Goal: Use online tool/utility: Utilize a website feature to perform a specific function

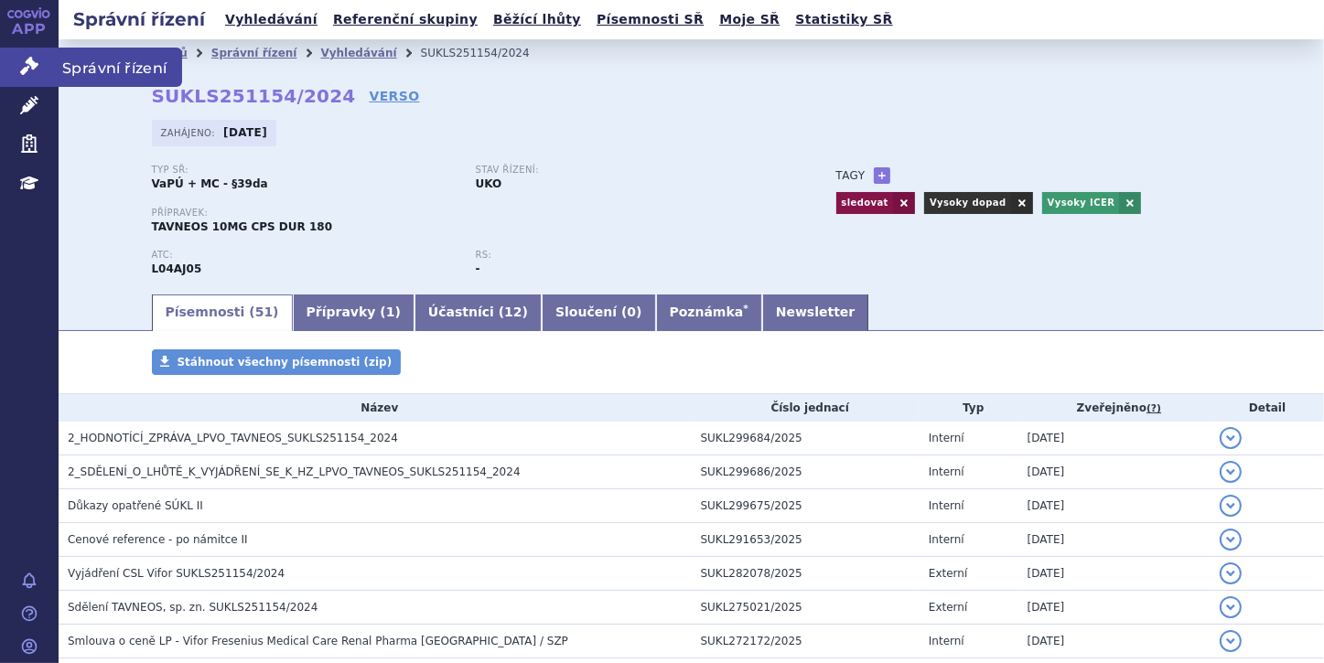
click at [40, 72] on link "Správní řízení" at bounding box center [29, 67] width 59 height 38
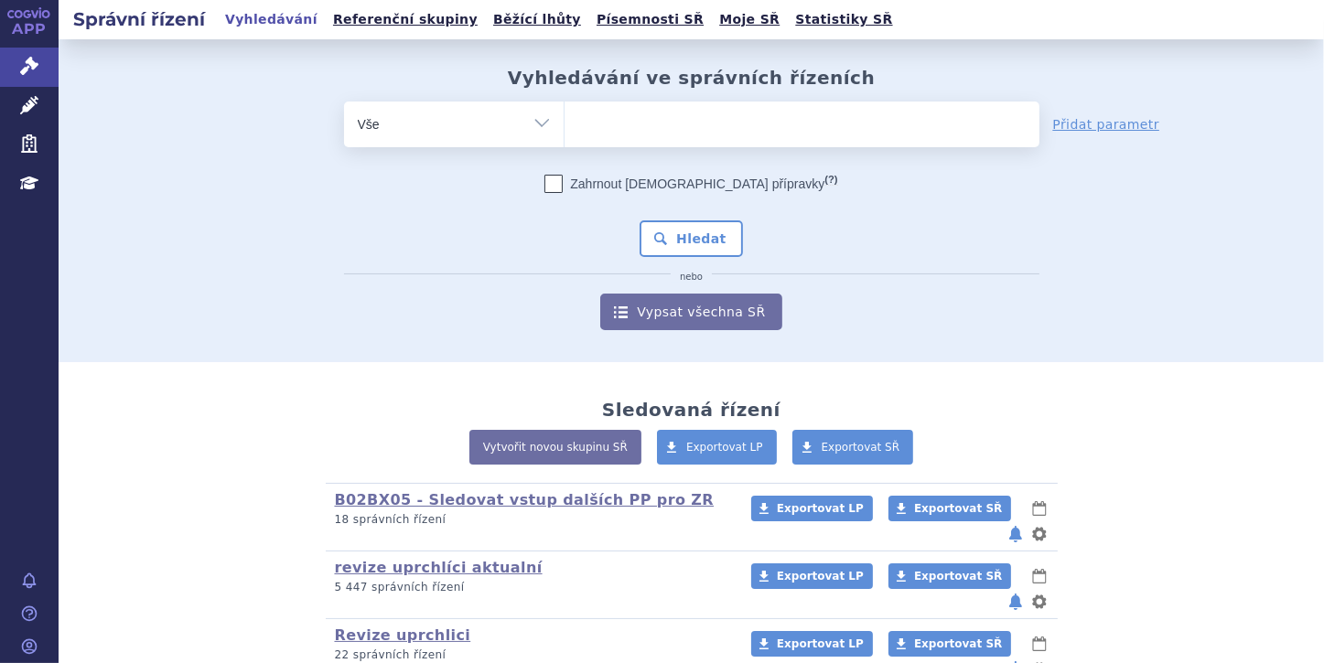
click at [596, 121] on ul at bounding box center [801, 121] width 475 height 38
click at [564, 121] on select at bounding box center [563, 124] width 1 height 46
paste input "0131654"
type input "0131654"
select select "0131654"
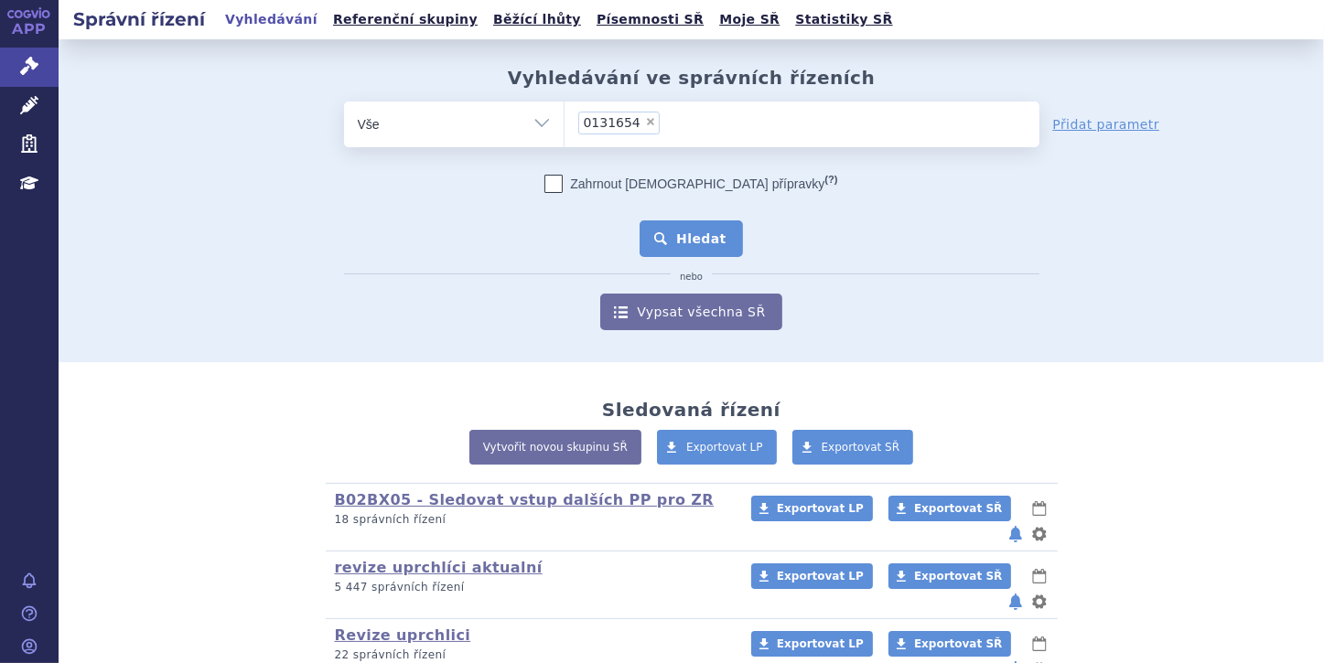
click at [669, 236] on button "Hledat" at bounding box center [690, 238] width 103 height 37
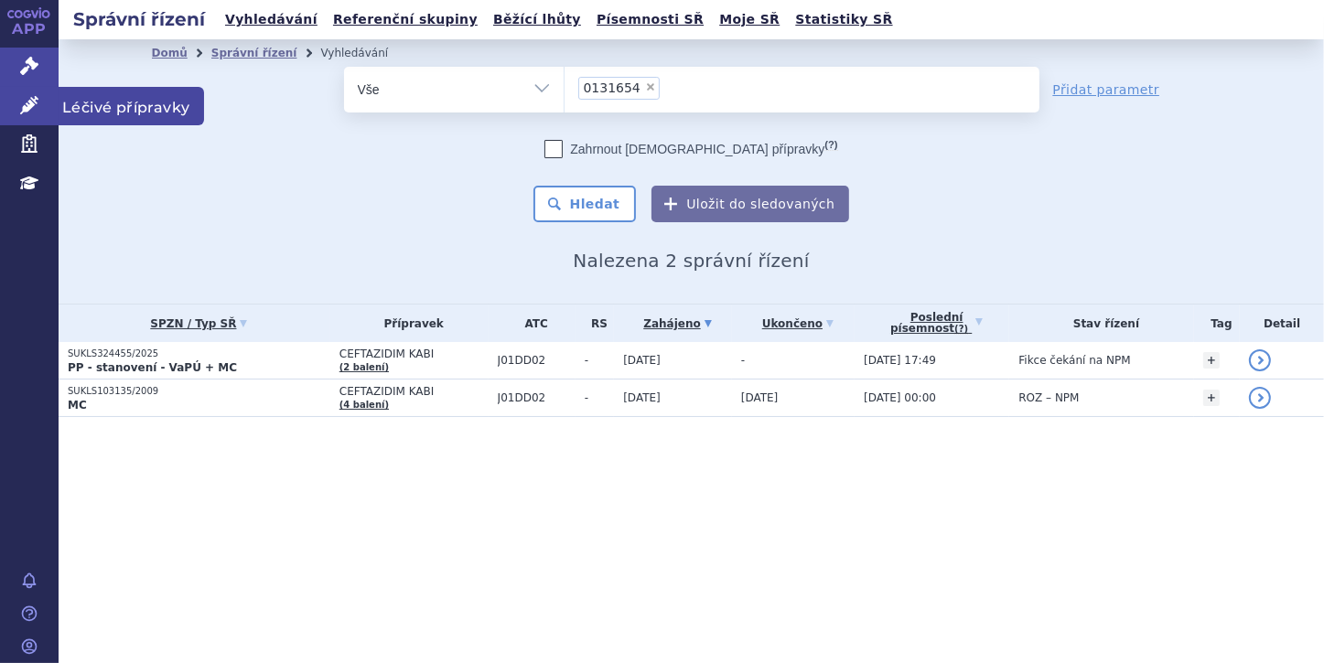
click at [46, 104] on link "Léčivé přípravky" at bounding box center [29, 106] width 59 height 38
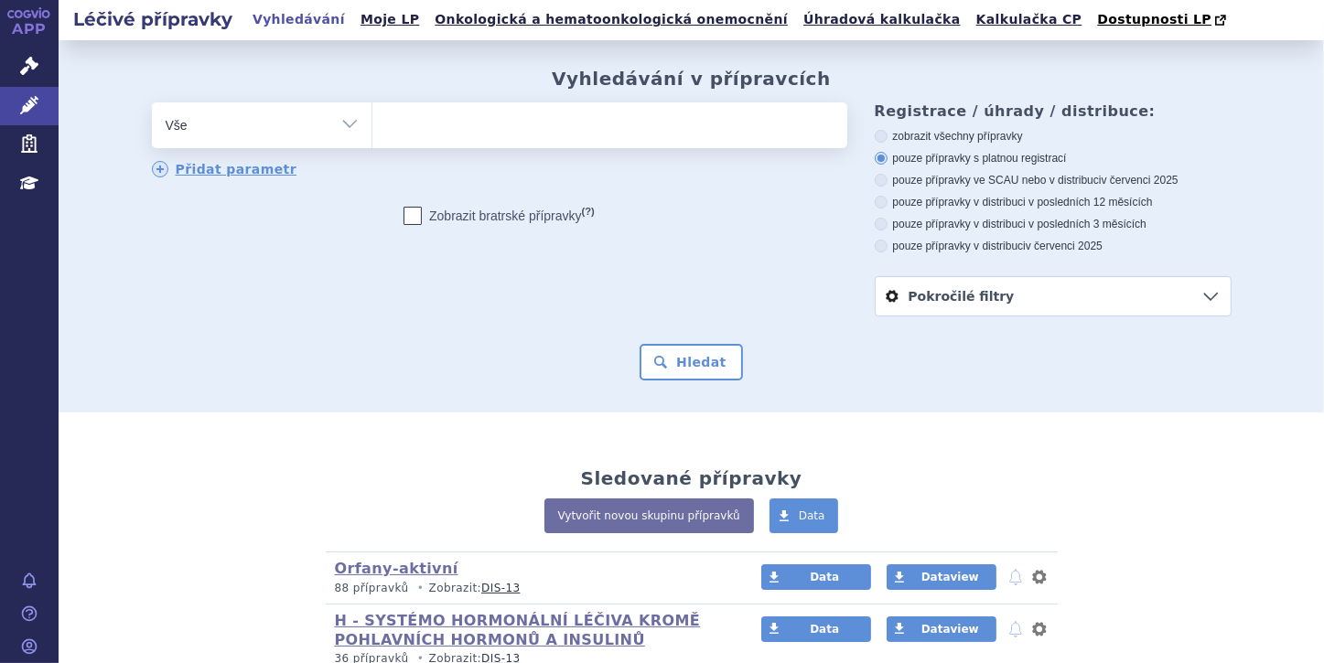
click at [476, 124] on ul at bounding box center [609, 121] width 475 height 38
click at [372, 124] on select at bounding box center [371, 125] width 1 height 46
paste input "0131654"
type input "0131654"
select select "0131654"
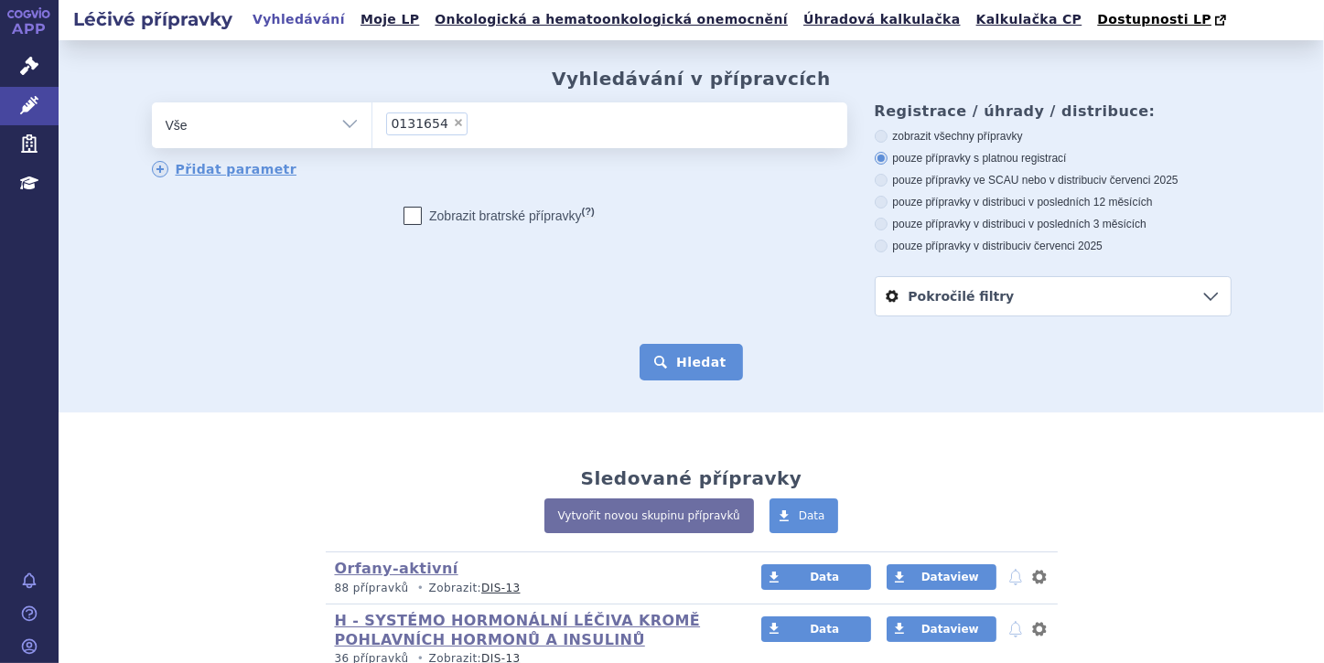
click at [696, 359] on button "Hledat" at bounding box center [690, 362] width 103 height 37
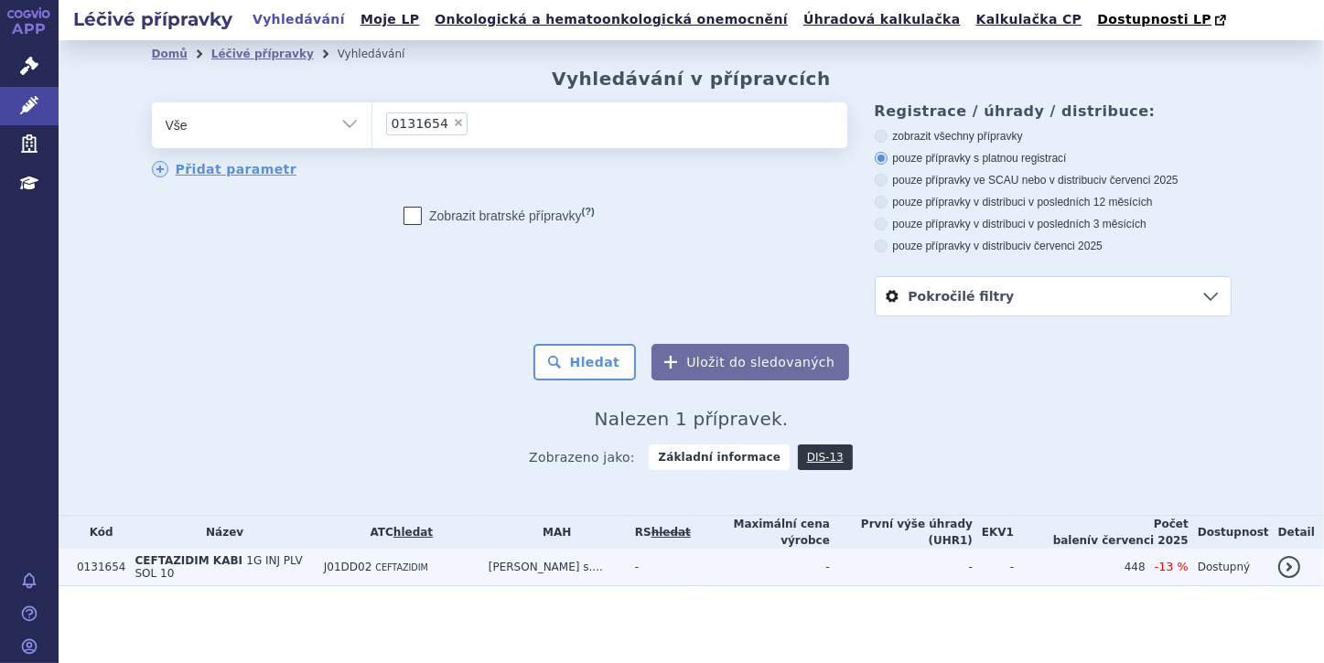
click at [222, 558] on span "CEFTAZIDIM KABI" at bounding box center [188, 560] width 108 height 13
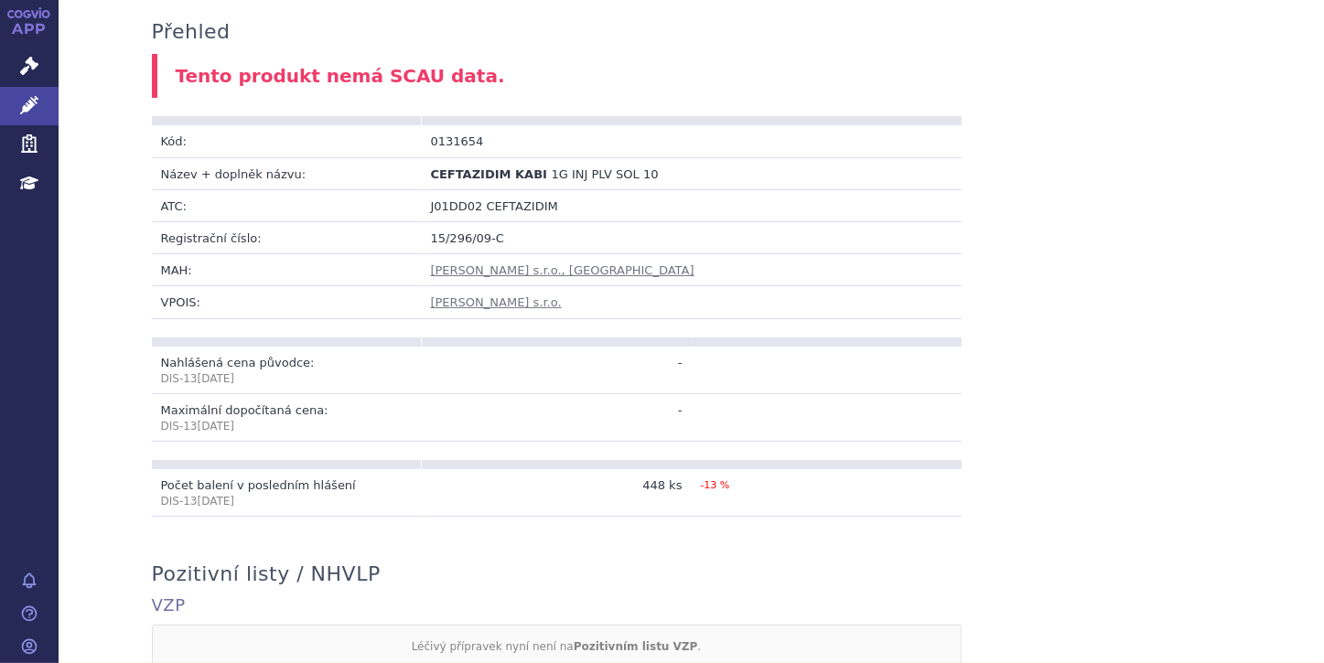
scroll to position [110, 0]
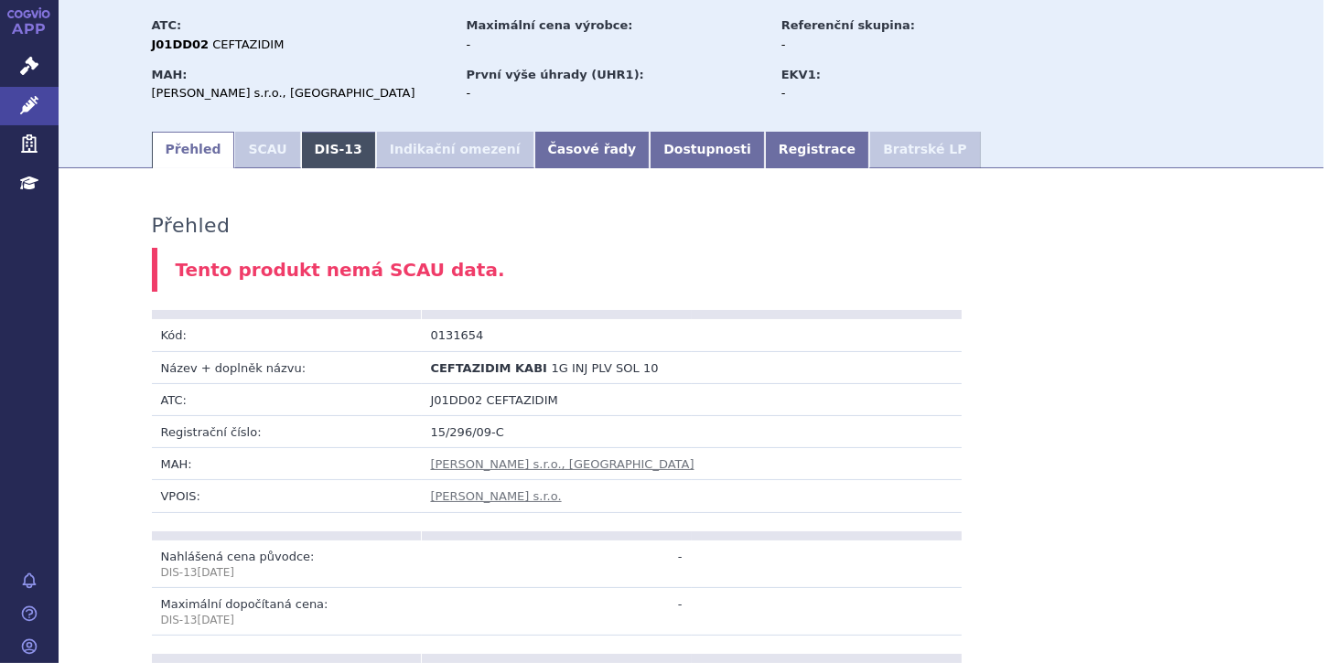
click at [304, 154] on link "DIS-13" at bounding box center [338, 150] width 75 height 37
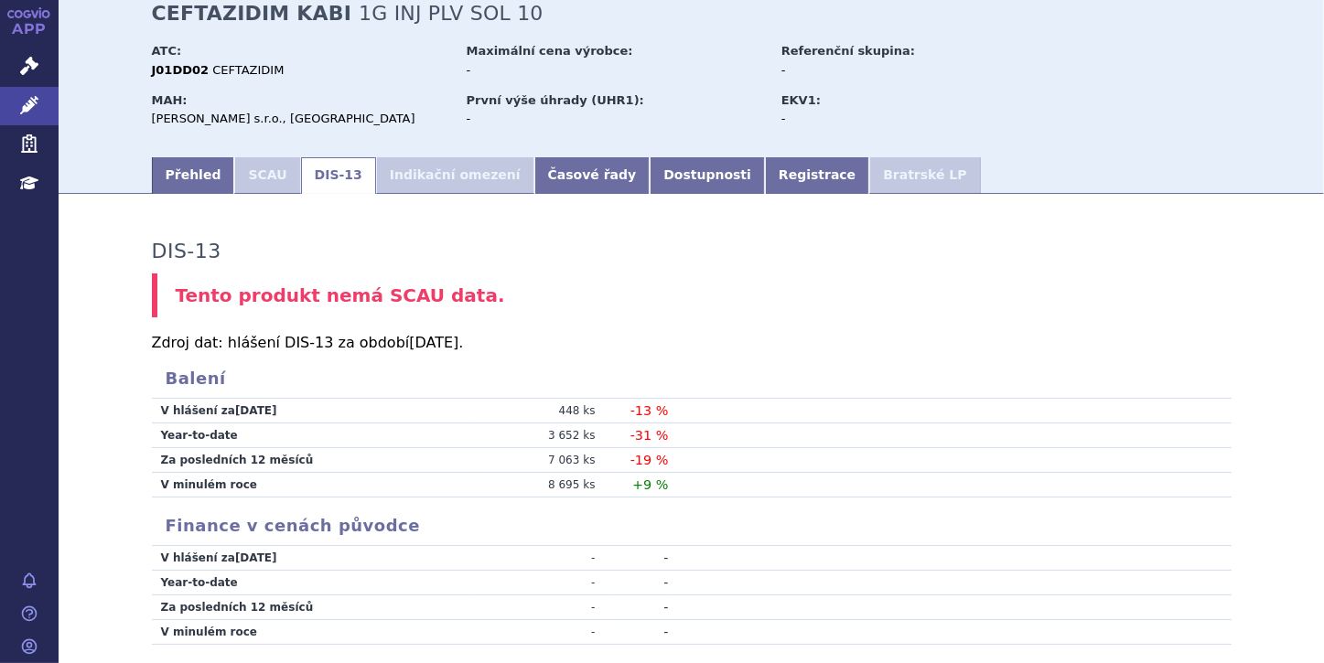
scroll to position [75, 0]
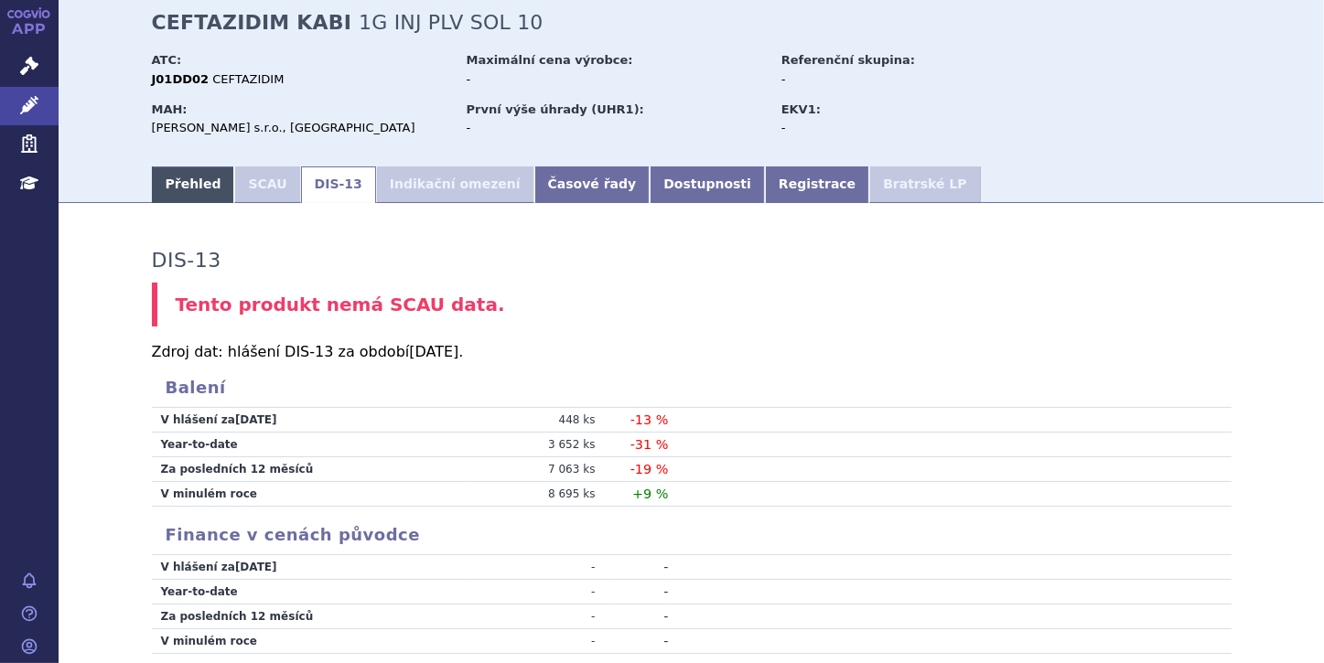
click at [187, 182] on link "Přehled" at bounding box center [193, 184] width 83 height 37
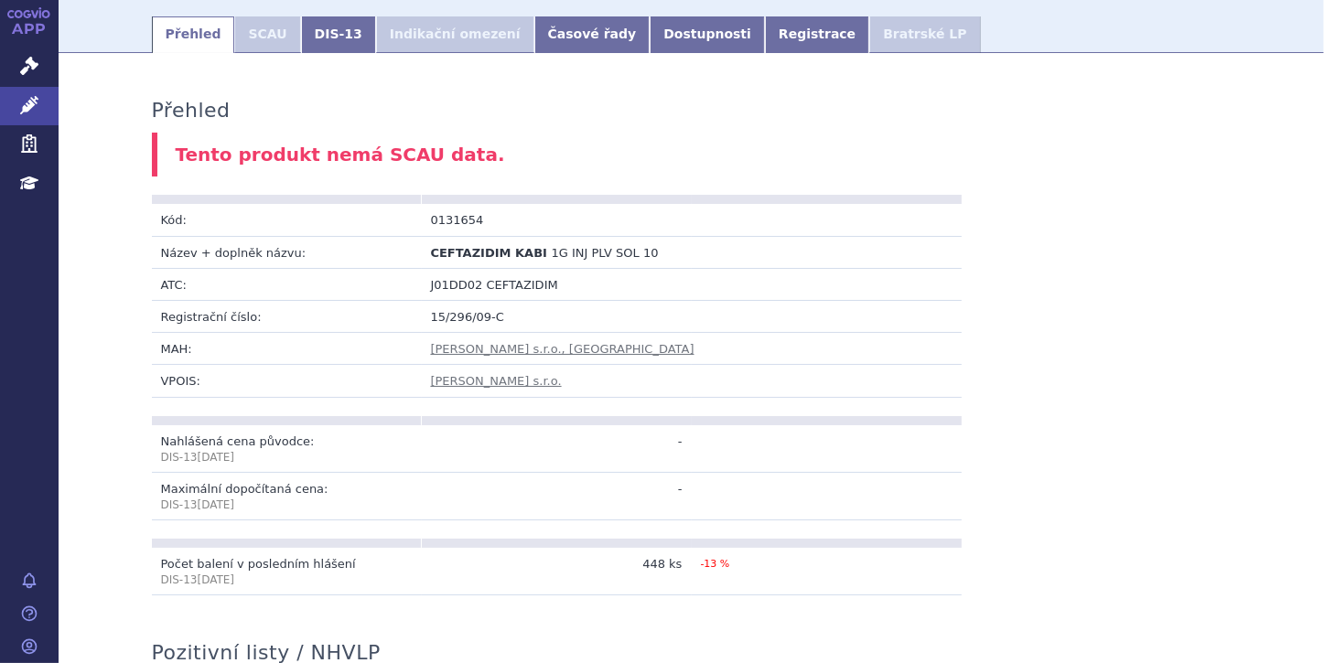
scroll to position [156, 0]
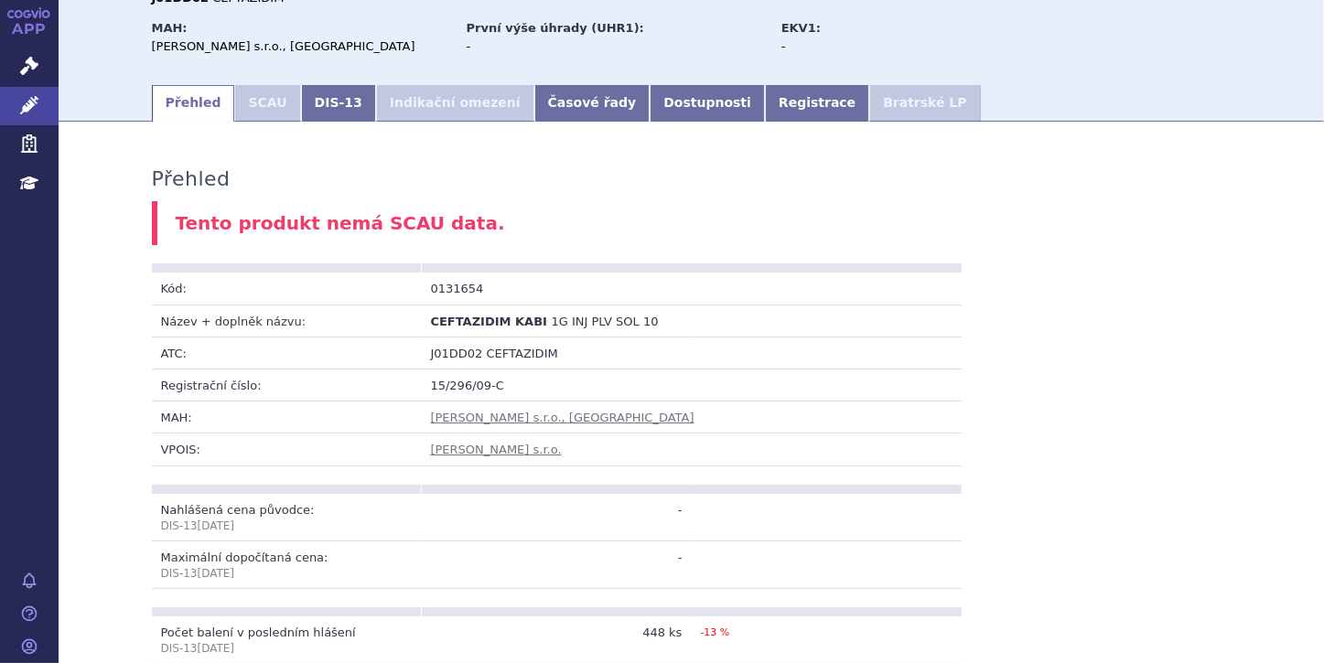
click at [248, 108] on li "SCAU" at bounding box center [267, 103] width 66 height 37
click at [309, 106] on link "DIS-13" at bounding box center [338, 103] width 75 height 37
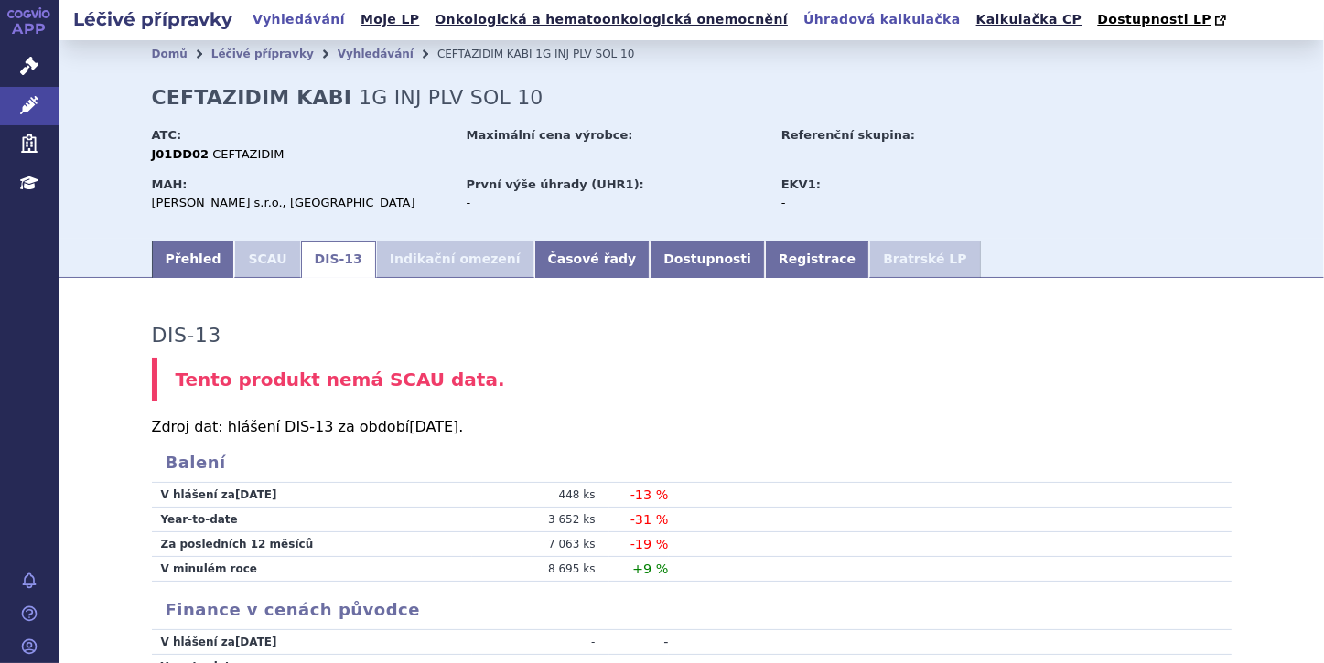
click at [798, 19] on link "Úhradová kalkulačka" at bounding box center [882, 19] width 168 height 25
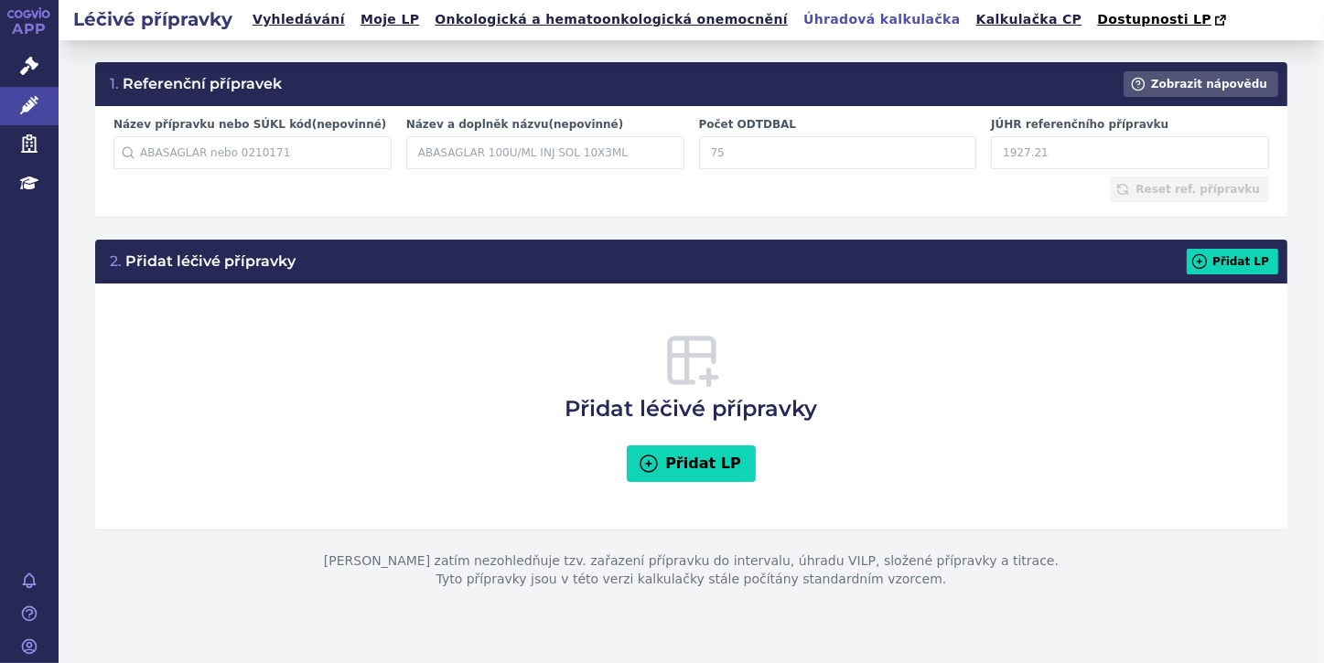
click at [197, 154] on input "Název přípravku nebo SÚKL kód (nepovinné)" at bounding box center [252, 152] width 278 height 33
paste input "0131654"
type input "0131654"
click at [457, 209] on div "Název přípravku nebo SÚKL kód (nepovinné) 0131654 Nenalezeny žádné LP Název a d…" at bounding box center [691, 161] width 1192 height 111
click at [456, 154] on input "Název a doplněk názvu (nepovinné)" at bounding box center [545, 152] width 278 height 33
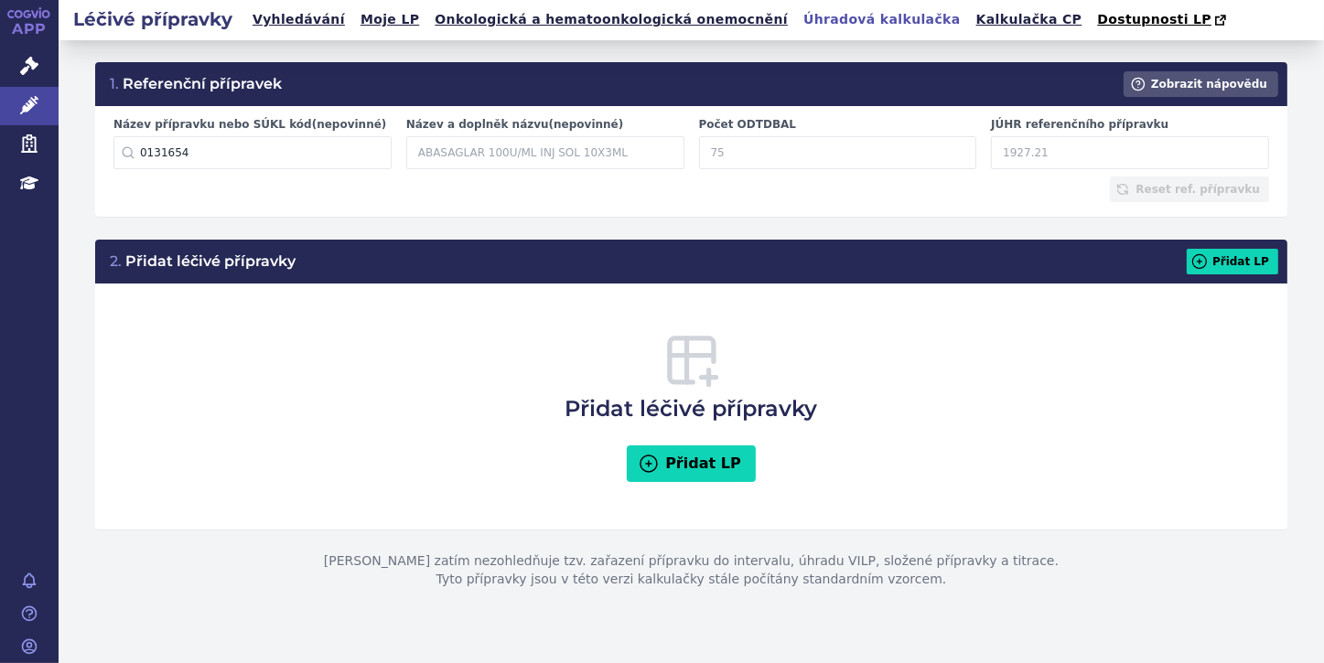
paste input "1G INJ PLV SOL 10"
type input "1G INJ PLV SOL 10"
click at [932, 365] on div "Přidat léčivé přípravky Přidat LP" at bounding box center [690, 407] width 1155 height 210
click at [739, 153] on input "Počet ODTDBAL" at bounding box center [838, 152] width 278 height 33
paste input "3.333333333"
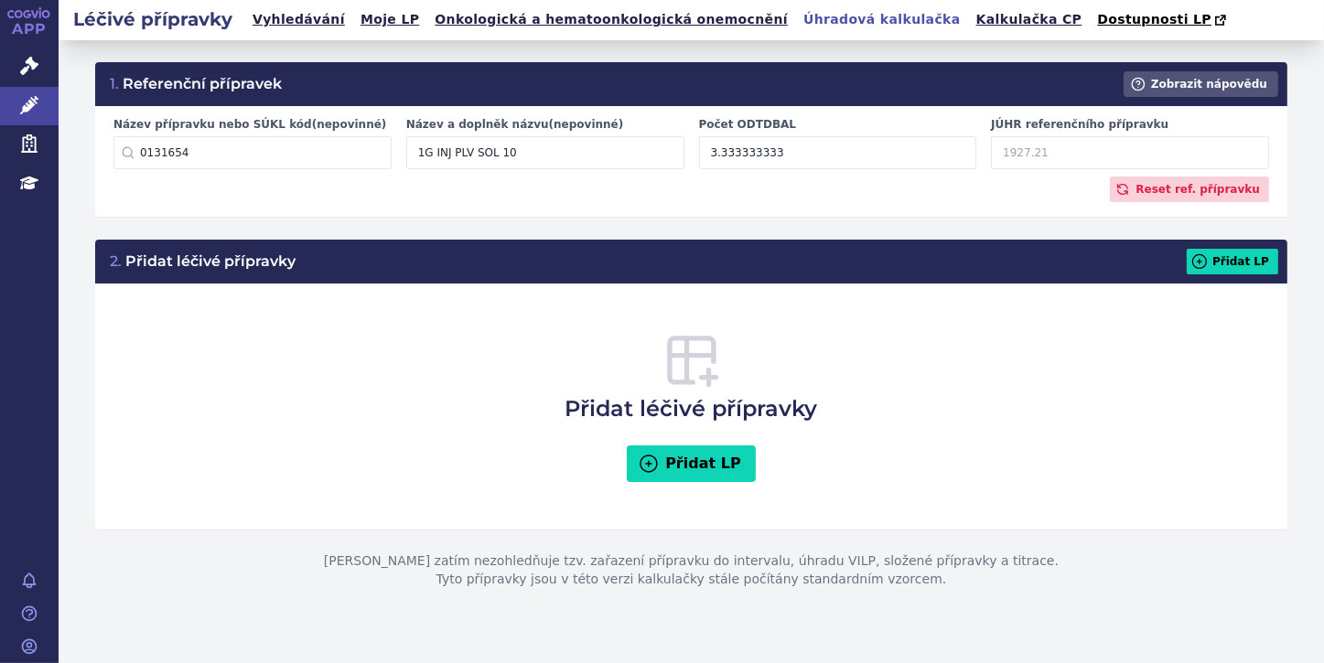
type input "3.333333333"
click at [1023, 153] on input "JÚHR referenčního přípravku" at bounding box center [1130, 152] width 278 height 33
paste input "208.50"
click at [1041, 153] on input "208.50" at bounding box center [1130, 152] width 278 height 33
click at [1034, 153] on input "208.50" at bounding box center [1130, 152] width 278 height 33
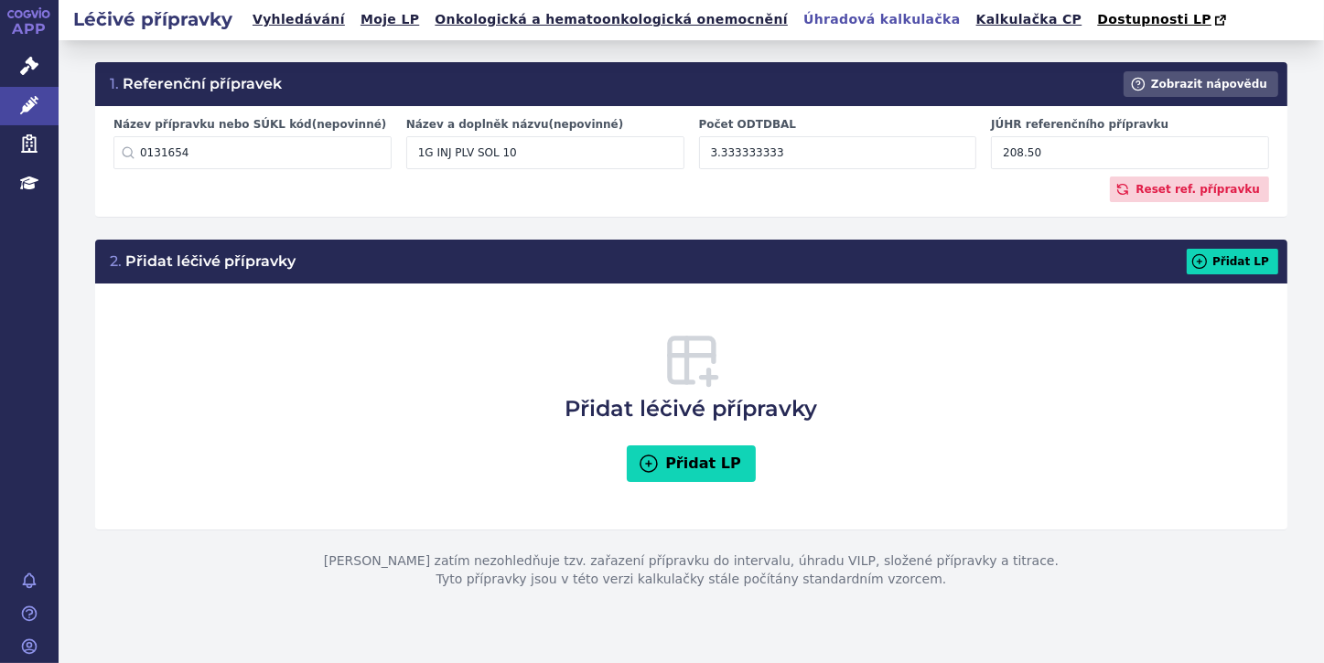
type input "208.50"
click at [1140, 309] on div "Přidat léčivé přípravky Přidat LP" at bounding box center [690, 407] width 1155 height 210
click at [186, 155] on input "0131654" at bounding box center [252, 152] width 278 height 33
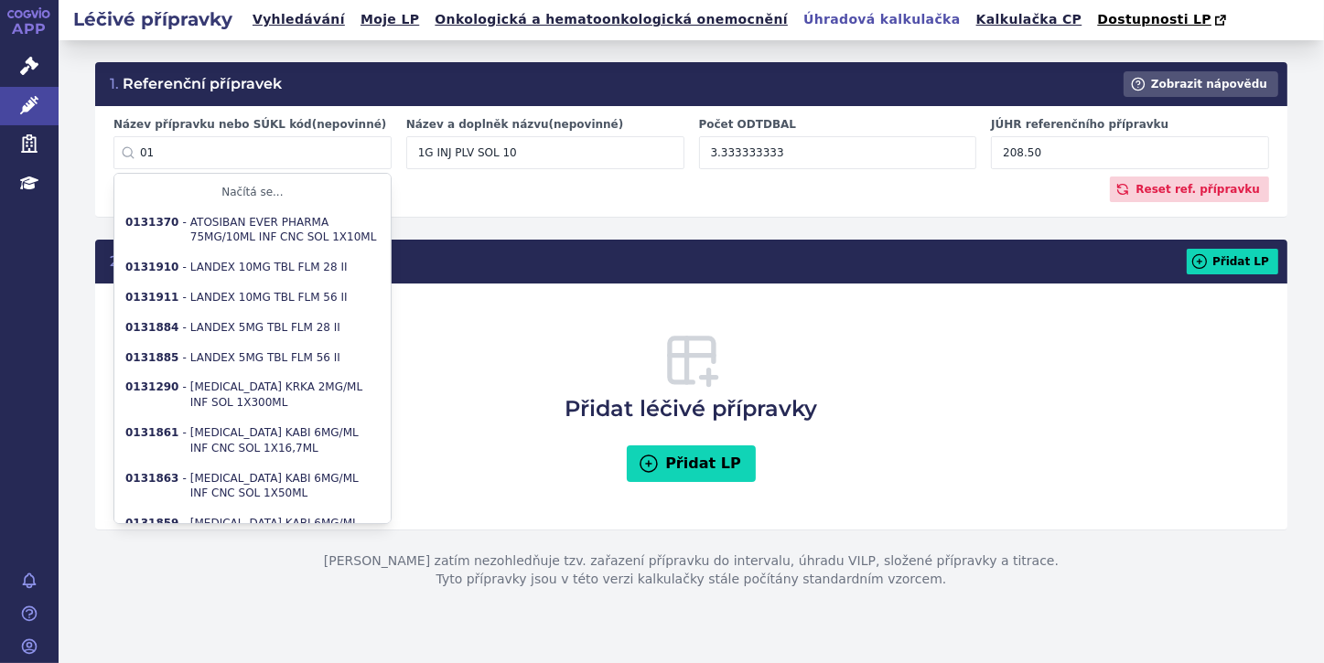
type input "0"
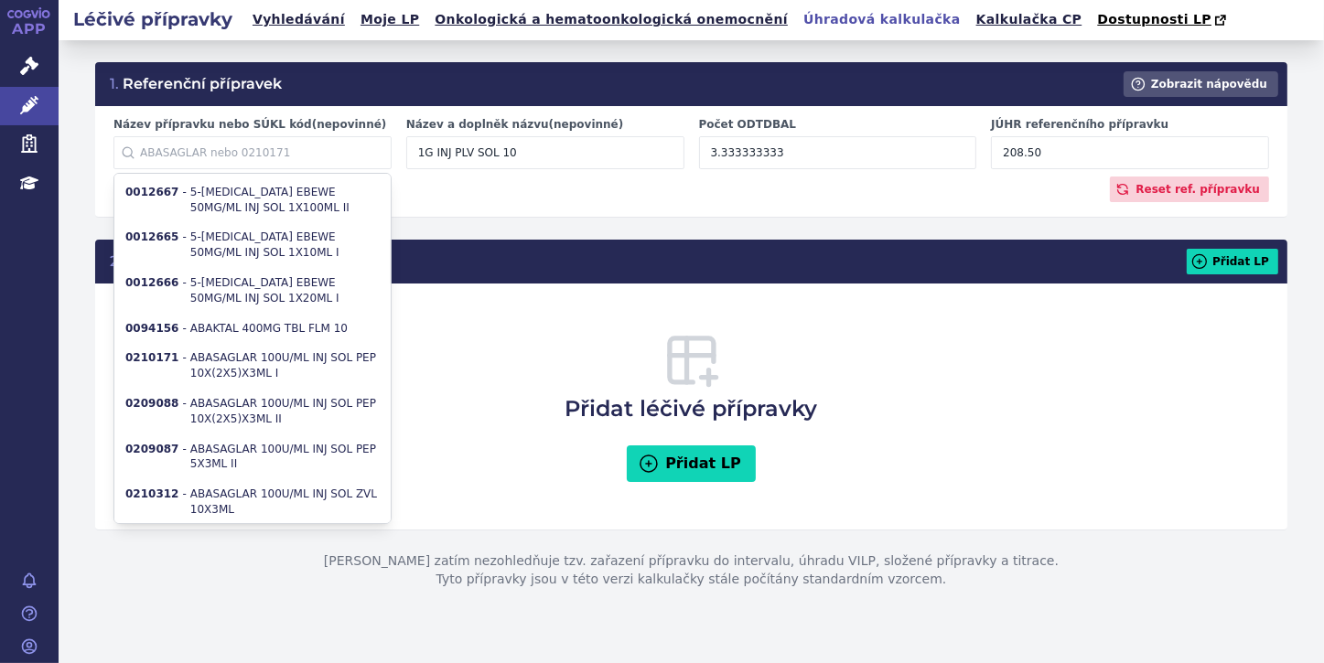
paste input "0267104"
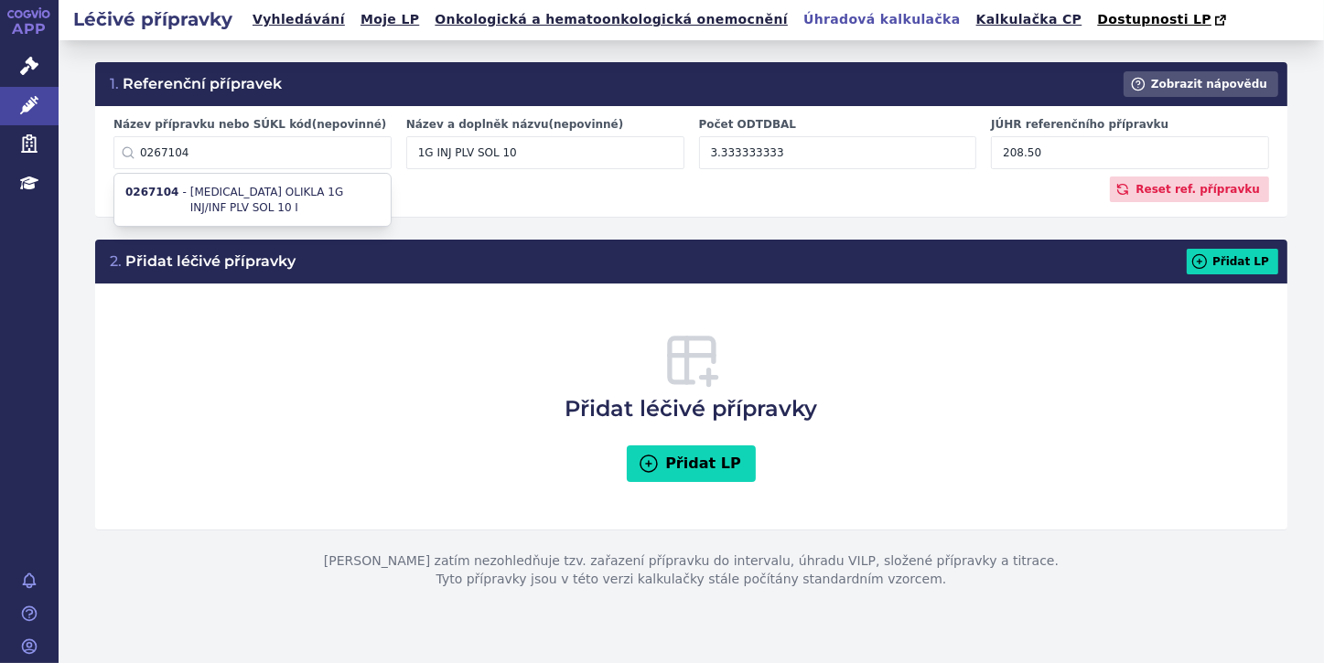
type input "0267104"
click at [209, 467] on div "Přidat léčivé přípravky Přidat LP" at bounding box center [690, 407] width 1155 height 210
click at [514, 151] on input "1G INJ PLV SOL 10" at bounding box center [545, 152] width 278 height 33
type input "1"
click at [476, 156] on input "Název a doplněk názvu (nepovinné)" at bounding box center [545, 152] width 278 height 33
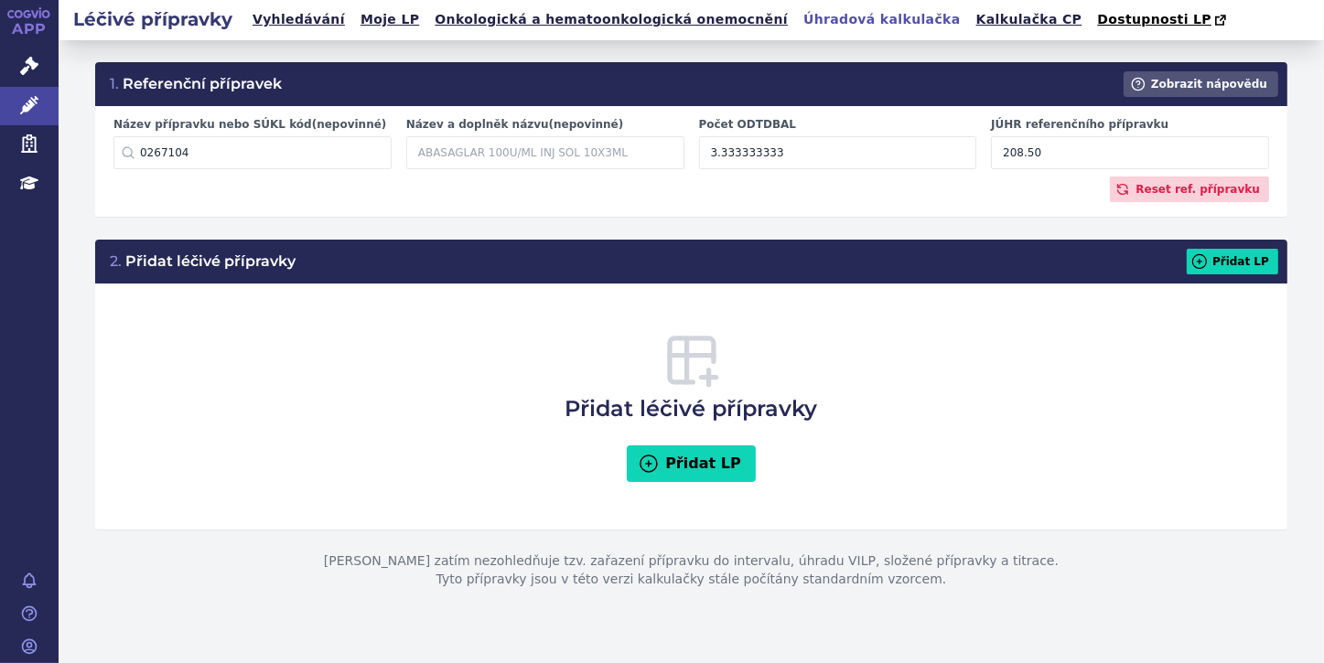
paste input "CEFTAZIDIME OLIKLA"
type input "CEFTAZIDIME OLIKLA"
click at [490, 194] on div "Reset ref. přípravku" at bounding box center [690, 190] width 1155 height 26
click at [776, 153] on input "3.333333333" at bounding box center [838, 152] width 278 height 33
type input "3"
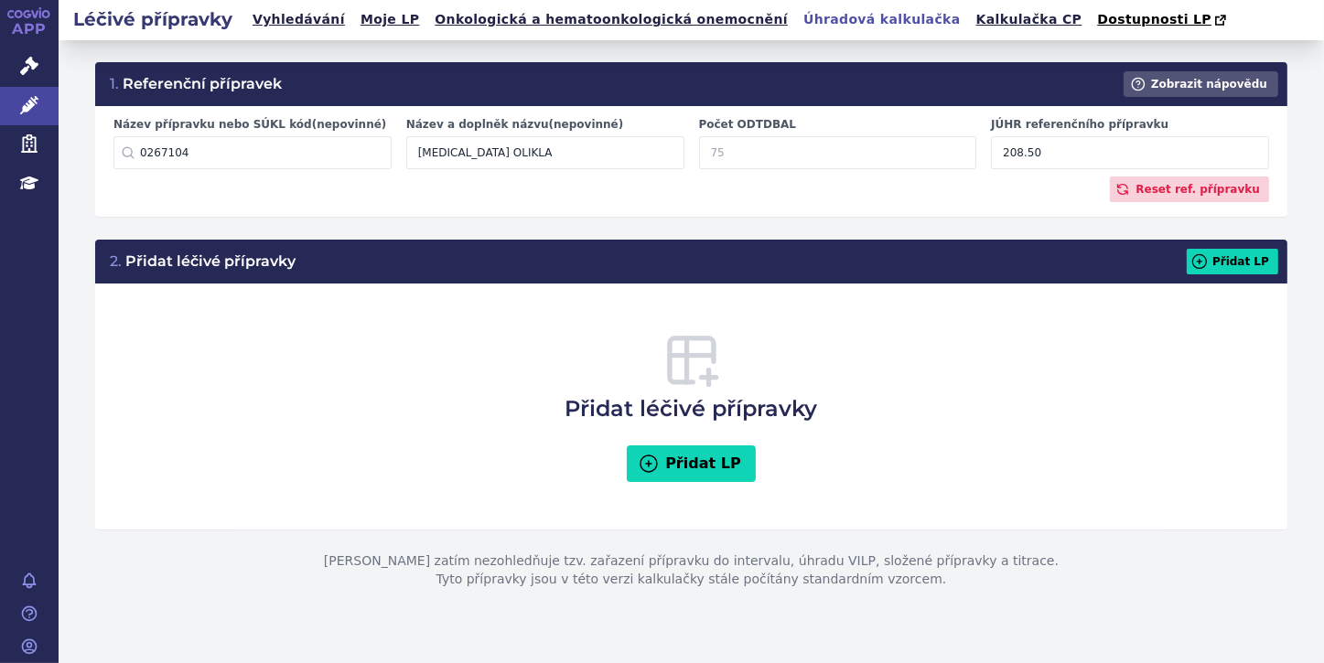
paste input "3.33333333"
type input "3.33333333"
click at [1065, 154] on input "208.50" at bounding box center [1130, 152] width 278 height 33
type input "2"
paste input "208.50"
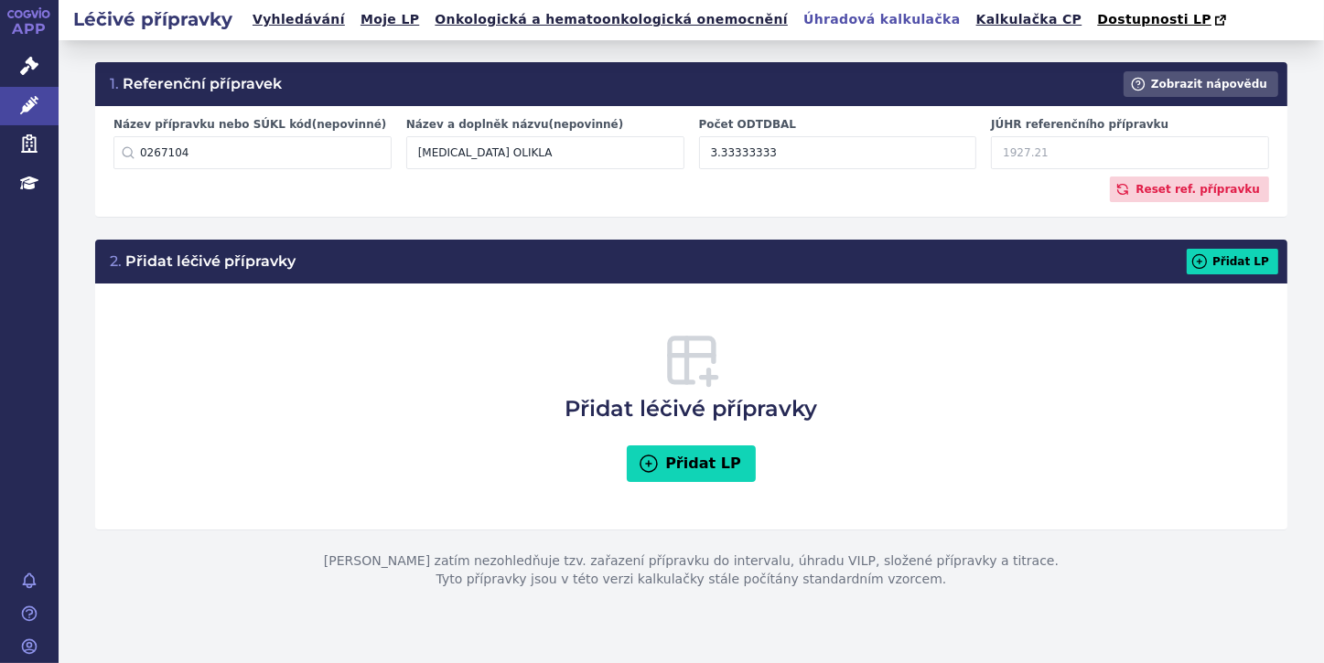
type input "208.50"
click at [1208, 263] on icon at bounding box center [1199, 261] width 18 height 18
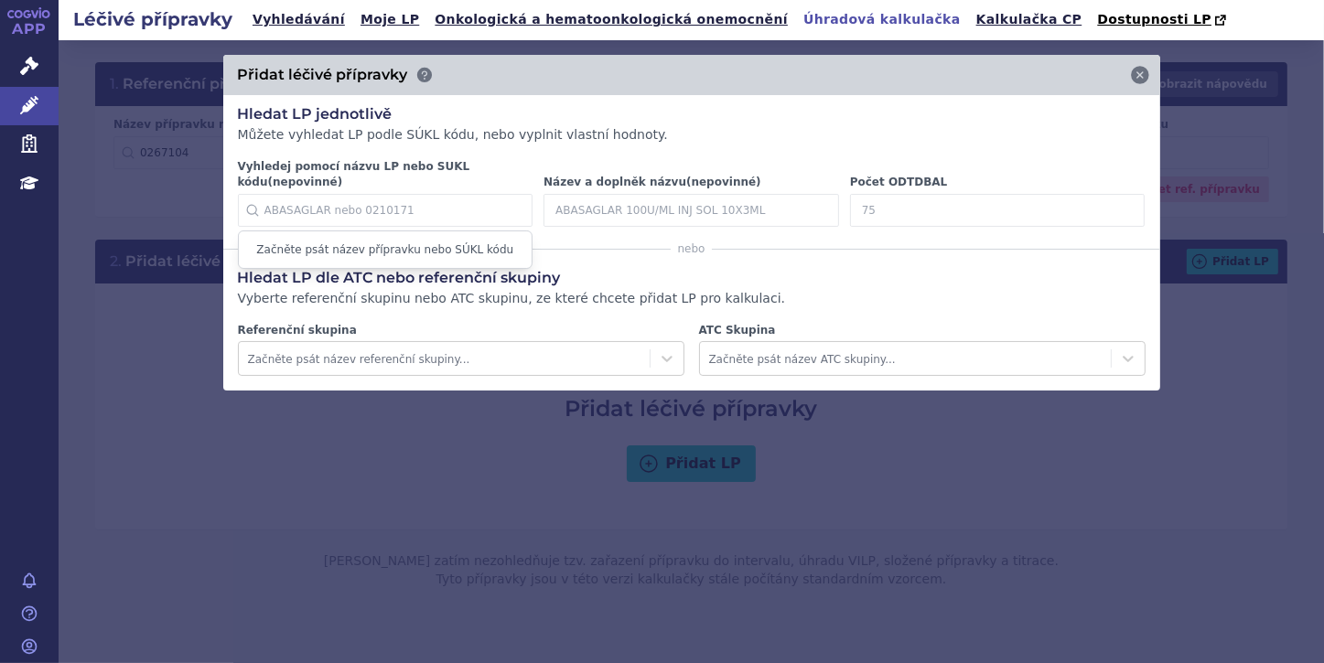
click at [297, 201] on input "Vyhledej pomocí názvu LP nebo SUKL kódu (nepovinné)" at bounding box center [385, 210] width 295 height 33
paste input "0131654"
type input "0131654"
click at [630, 198] on input "Název a doplněk názvu (nepovinné)" at bounding box center [690, 210] width 295 height 33
click at [591, 195] on input "Název a doplněk názvu (nepovinné)" at bounding box center [690, 210] width 295 height 33
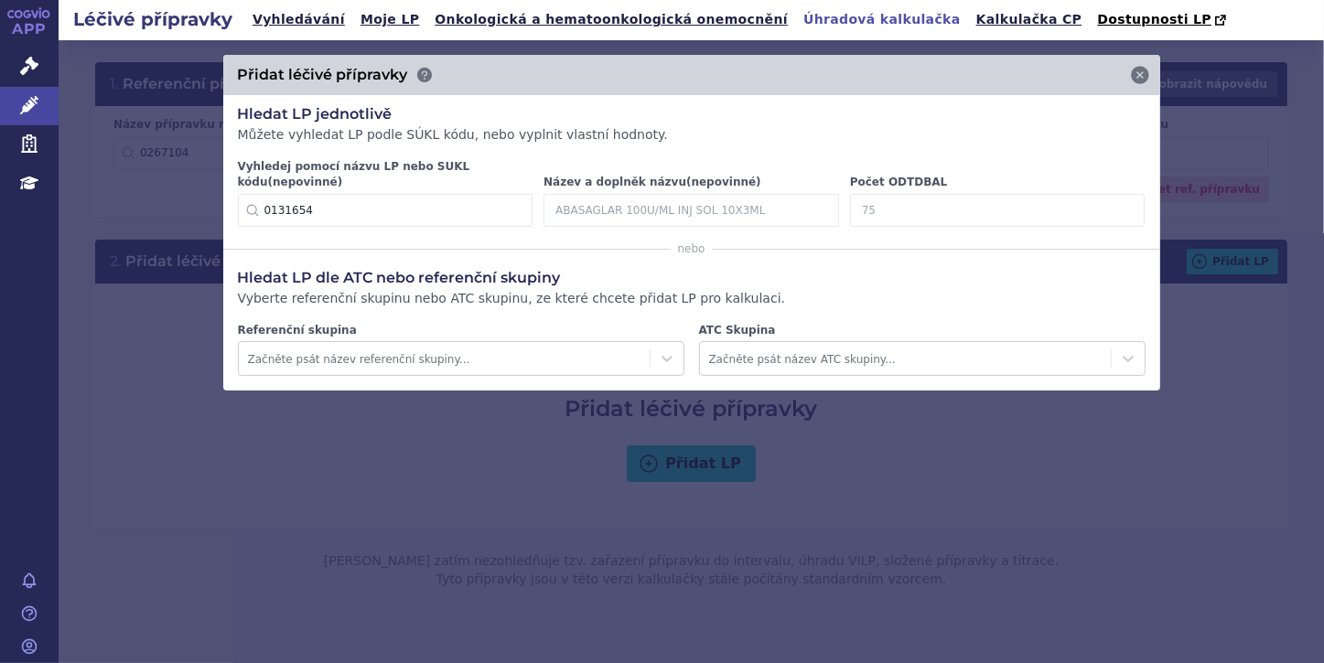
paste input "CEFTAZIDIM KABI"
type input "CEFTAZIDIM KABI"
click at [886, 198] on input "Počet ODTDBAL" at bounding box center [997, 210] width 295 height 33
paste input "3.333333333"
type input "3.333333333"
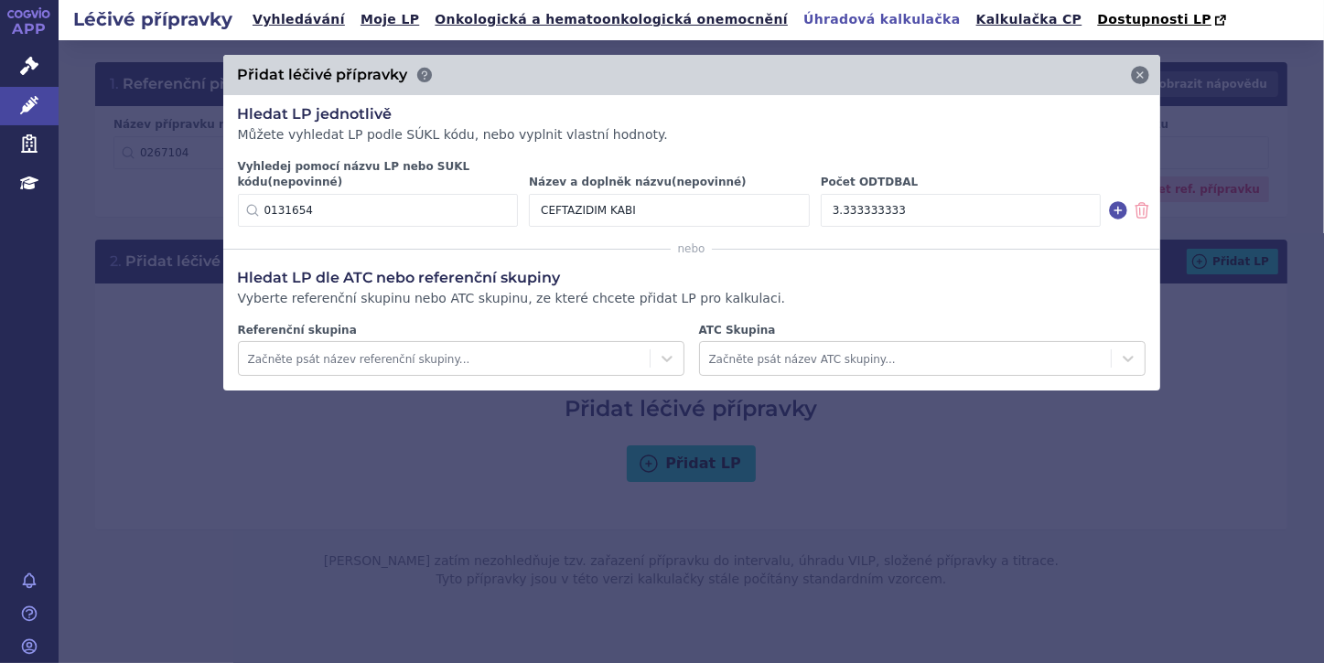
click at [943, 417] on div "Přidat léčivé přípravky Hledat LP jednotlivě Můžete vyhledat LP podle SÚKL kódu…" at bounding box center [691, 351] width 1265 height 623
click at [721, 349] on div at bounding box center [905, 360] width 392 height 22
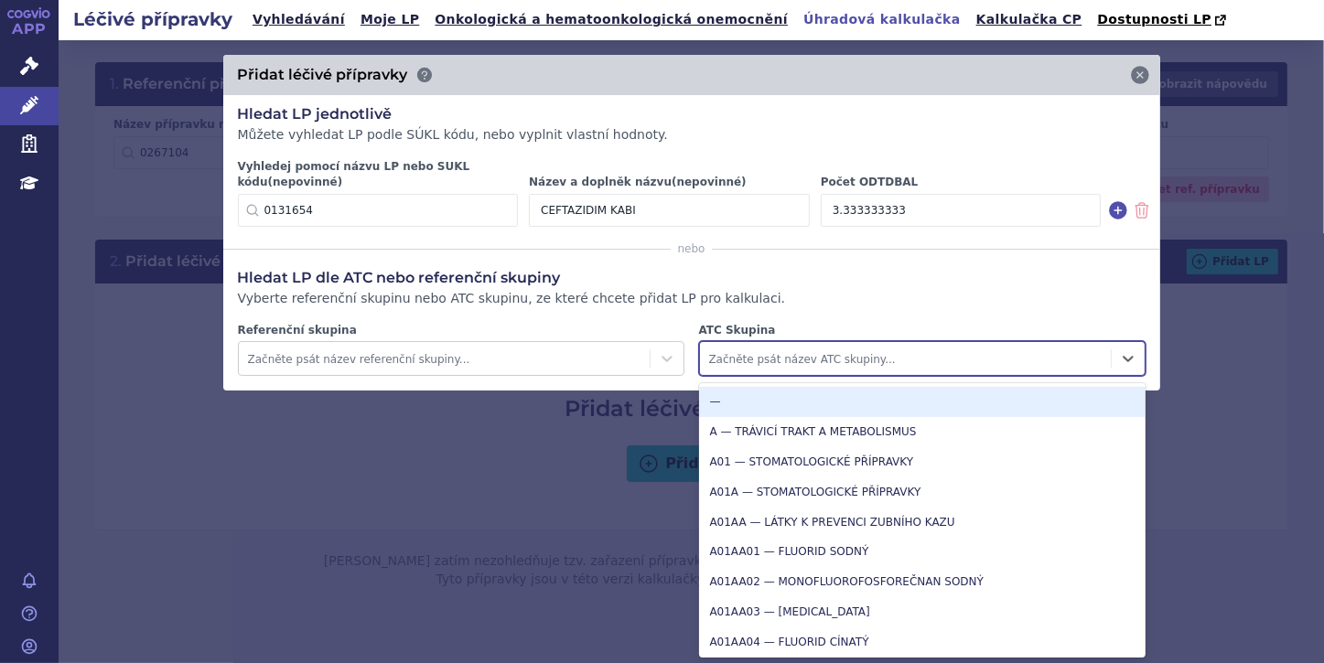
paste input "J01DD02"
type input "J01DD02"
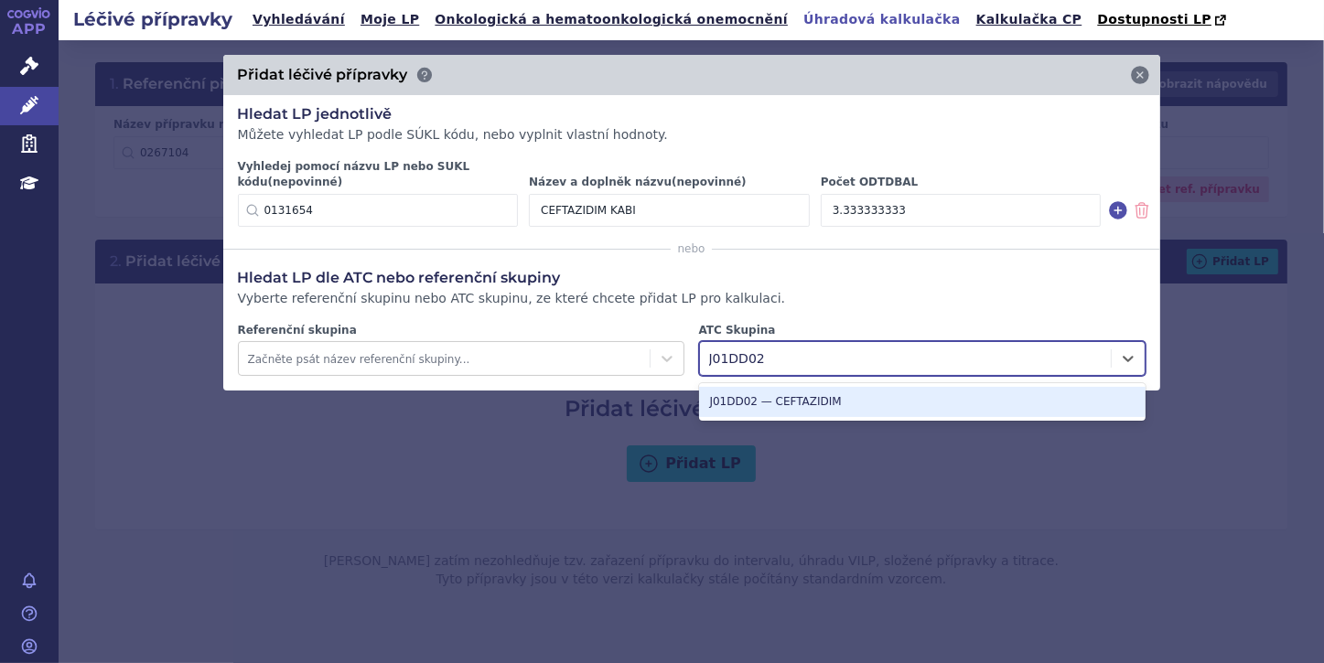
click at [746, 387] on div "J01DD02 — CEFTAZIDIM" at bounding box center [922, 402] width 446 height 30
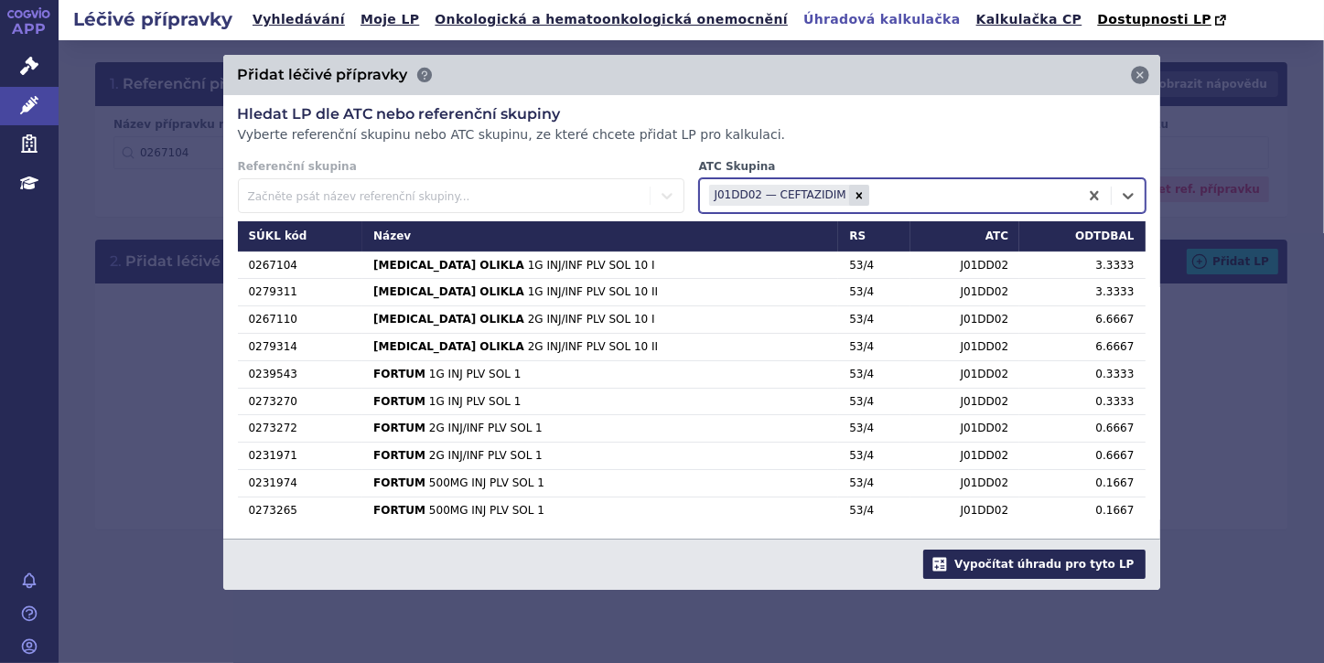
click at [1082, 563] on button "Vypočítat úhradu pro tyto LP" at bounding box center [1033, 564] width 221 height 29
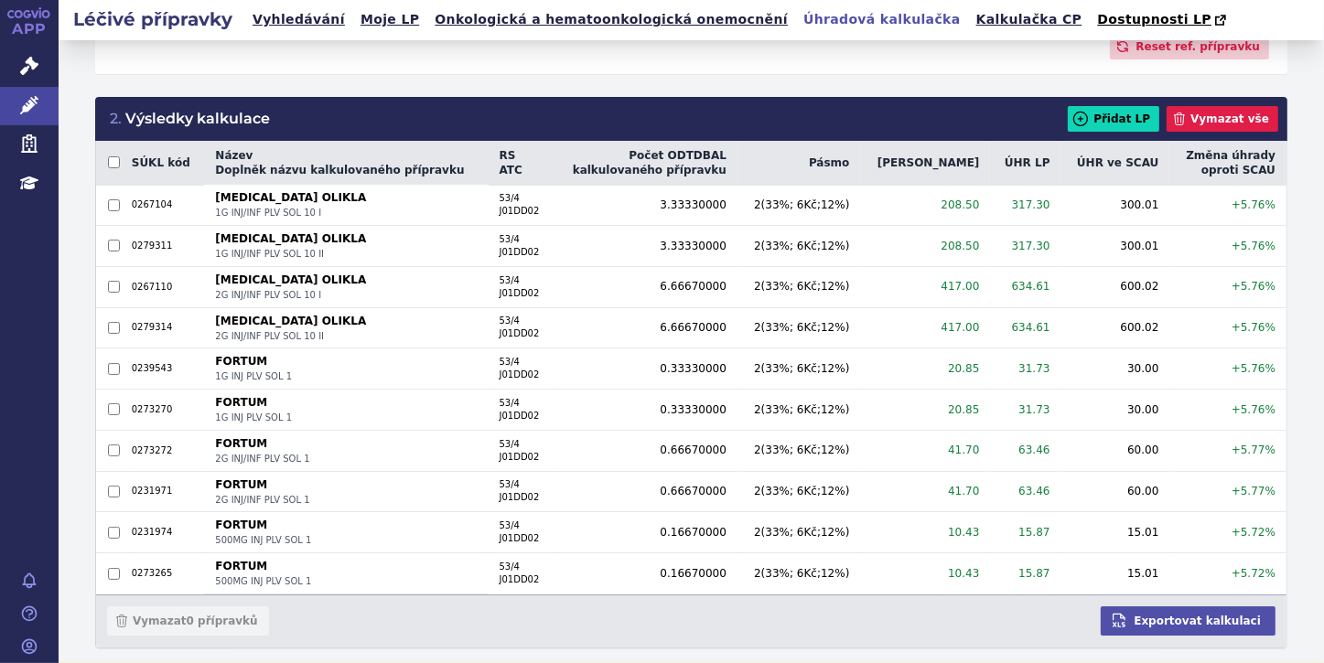
scroll to position [142, 0]
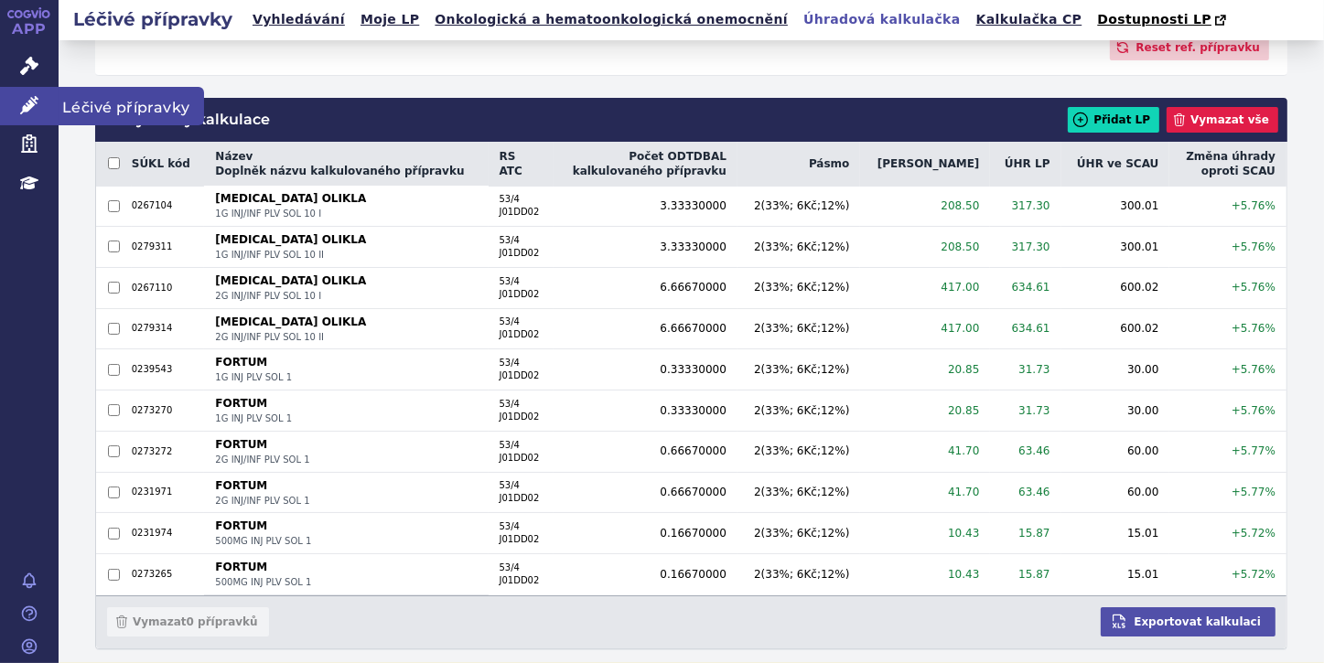
click at [26, 97] on icon at bounding box center [29, 105] width 18 height 18
